Goal: Find specific page/section: Find specific page/section

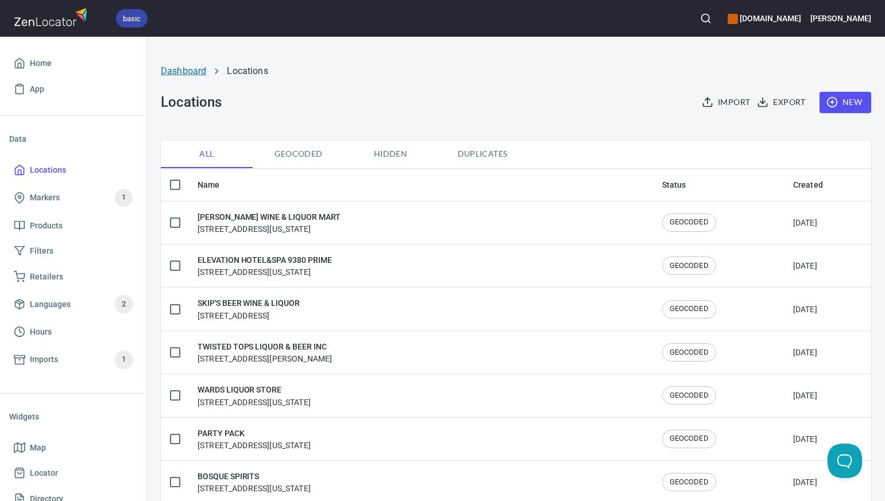
click at [188, 72] on link "Dashboard" at bounding box center [183, 70] width 45 height 11
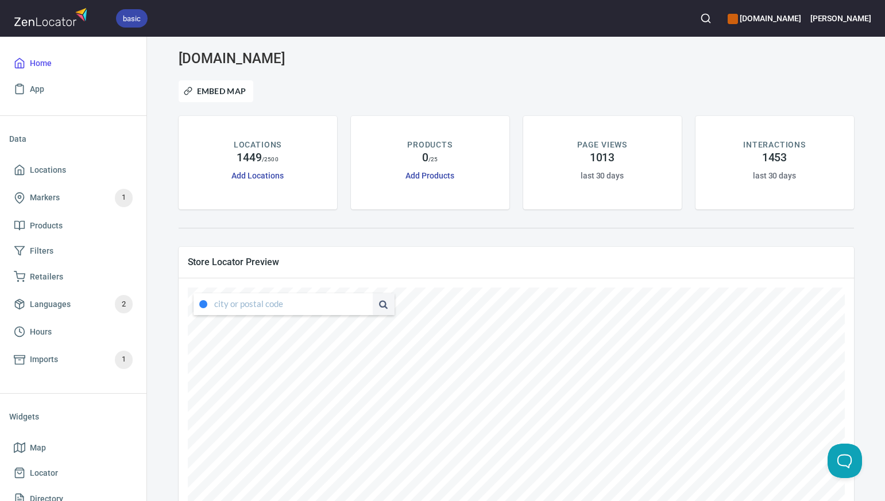
type input "[STREET_ADDRESS][US_STATE]"
drag, startPoint x: 215, startPoint y: 306, endPoint x: 368, endPoint y: 313, distance: 152.9
click at [368, 313] on div "[STREET_ADDRESS][US_STATE]" at bounding box center [293, 304] width 201 height 22
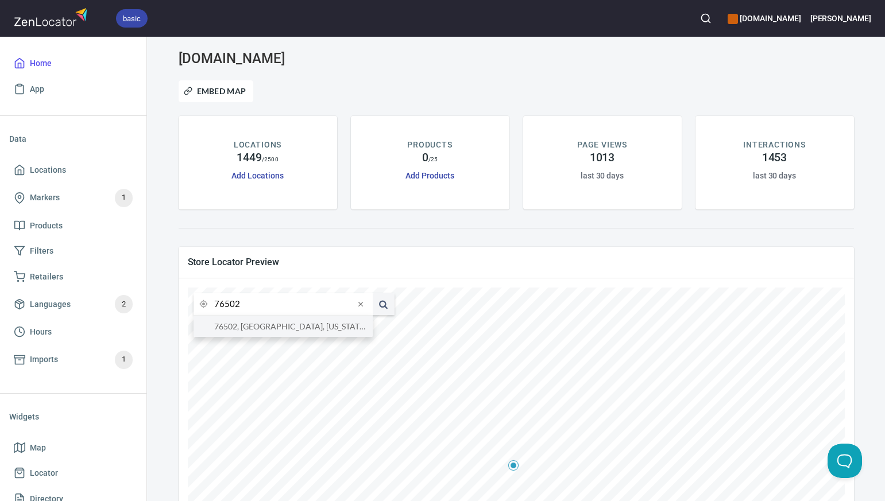
click at [346, 325] on li "76502, [GEOGRAPHIC_DATA], [US_STATE], [GEOGRAPHIC_DATA]" at bounding box center [282, 326] width 179 height 21
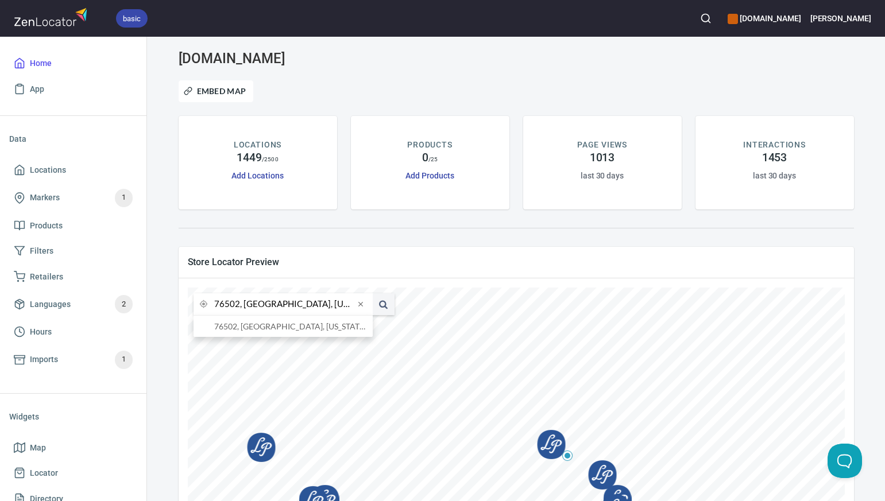
click at [239, 308] on input "76502, [GEOGRAPHIC_DATA], [US_STATE], [GEOGRAPHIC_DATA]" at bounding box center [284, 304] width 140 height 22
click at [246, 327] on li "78640, Kyle, [US_STATE], [GEOGRAPHIC_DATA]" at bounding box center [282, 326] width 179 height 21
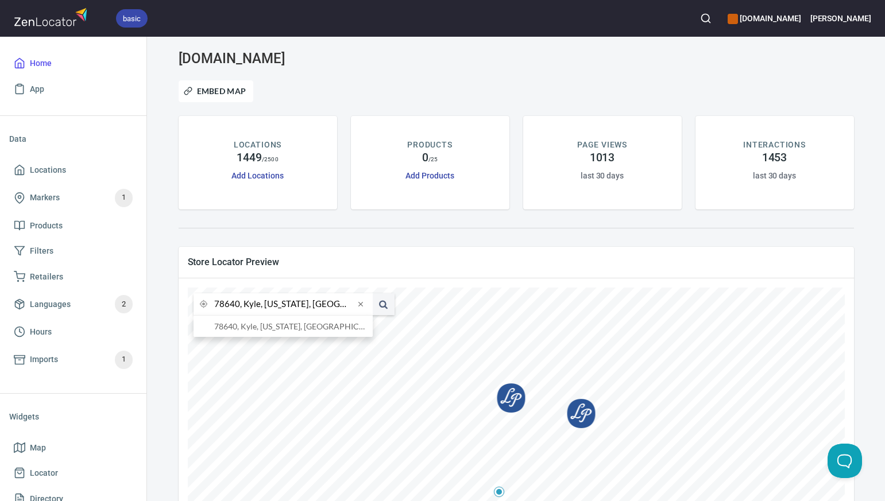
click at [239, 305] on input "78640, Kyle, [US_STATE], [GEOGRAPHIC_DATA]" at bounding box center [284, 304] width 140 height 22
click at [243, 326] on li "78746, [GEOGRAPHIC_DATA], [US_STATE], [GEOGRAPHIC_DATA]" at bounding box center [282, 326] width 179 height 21
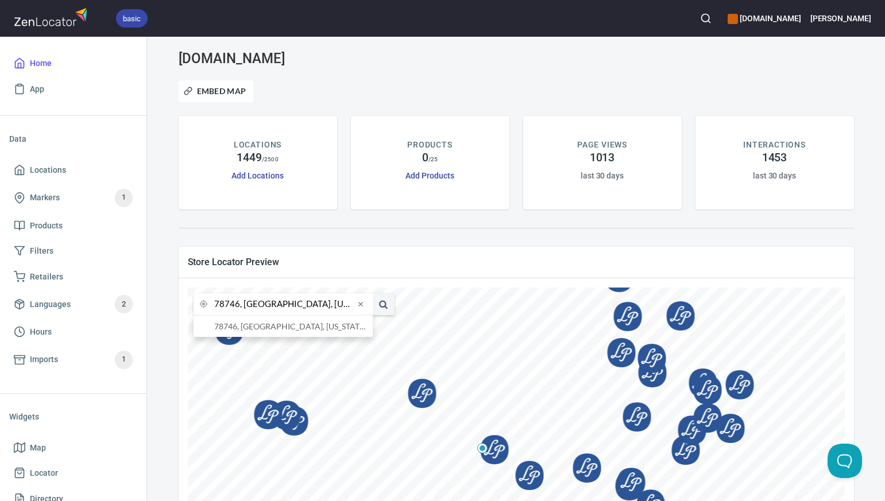
click at [238, 306] on input "78746, [GEOGRAPHIC_DATA], [US_STATE], [GEOGRAPHIC_DATA]" at bounding box center [284, 304] width 140 height 22
click at [247, 330] on li "78737, [GEOGRAPHIC_DATA], [US_STATE], [GEOGRAPHIC_DATA]" at bounding box center [282, 326] width 179 height 21
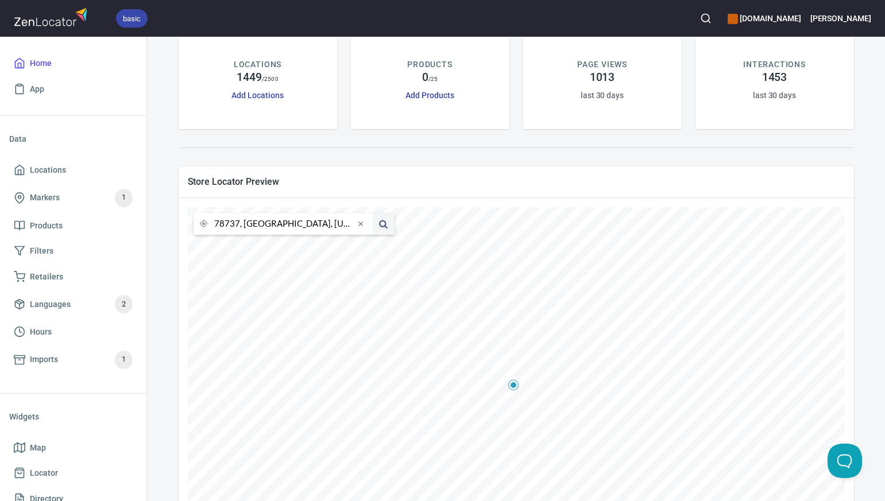
scroll to position [82, 0]
click at [238, 224] on input "78737, [GEOGRAPHIC_DATA], [US_STATE], [GEOGRAPHIC_DATA]" at bounding box center [284, 222] width 140 height 22
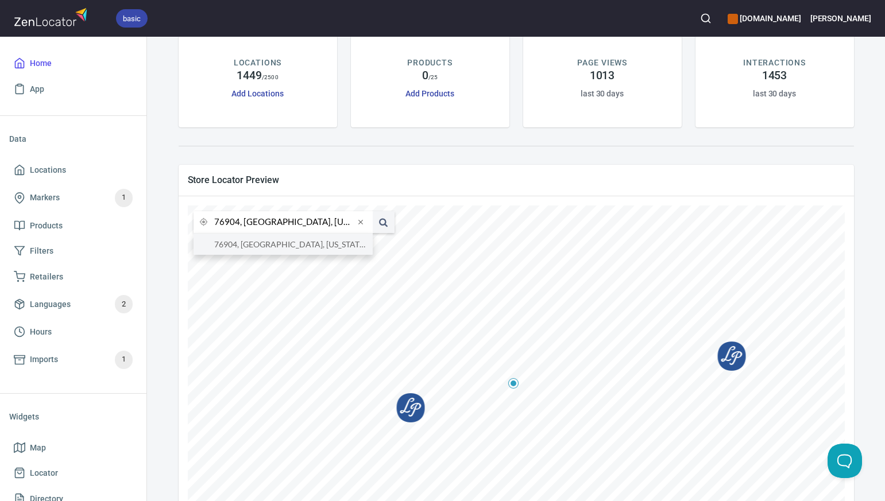
click at [240, 244] on li "76904, [GEOGRAPHIC_DATA], [US_STATE], [GEOGRAPHIC_DATA]" at bounding box center [282, 244] width 179 height 21
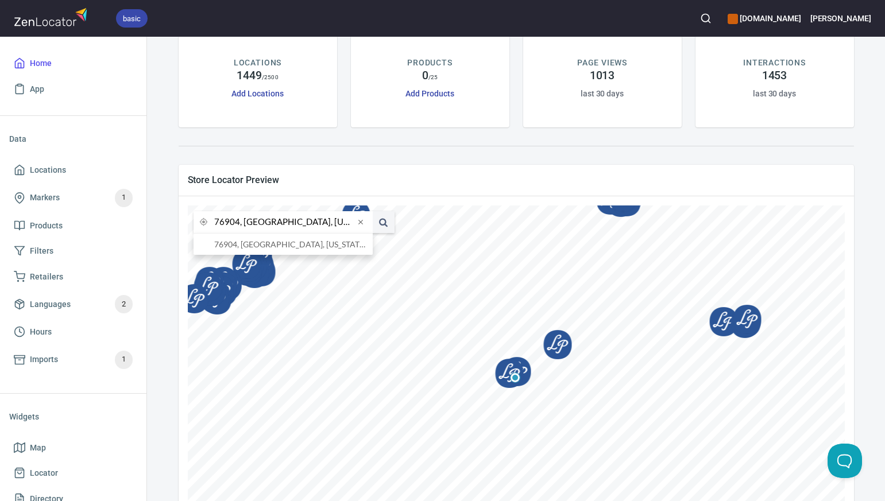
click at [239, 223] on input "76904, [GEOGRAPHIC_DATA], [US_STATE], [GEOGRAPHIC_DATA]" at bounding box center [284, 222] width 140 height 22
click at [245, 244] on li "79109, [GEOGRAPHIC_DATA], [US_STATE], [GEOGRAPHIC_DATA]" at bounding box center [282, 244] width 179 height 21
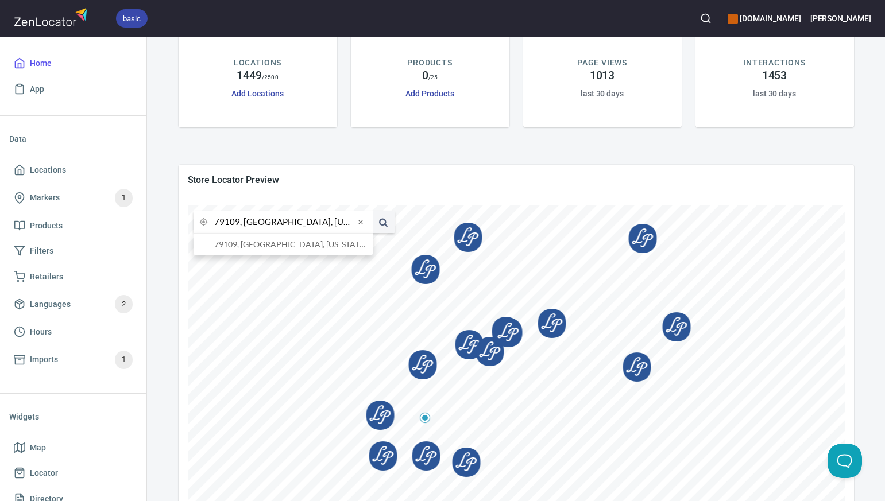
click at [238, 222] on input "79109, [GEOGRAPHIC_DATA], [US_STATE], [GEOGRAPHIC_DATA]" at bounding box center [284, 222] width 140 height 22
click at [245, 246] on li "76801, [GEOGRAPHIC_DATA], [US_STATE], [GEOGRAPHIC_DATA]" at bounding box center [282, 244] width 179 height 21
type input "76801, [GEOGRAPHIC_DATA], [US_STATE], [GEOGRAPHIC_DATA]"
